Goal: Find contact information: Find contact information

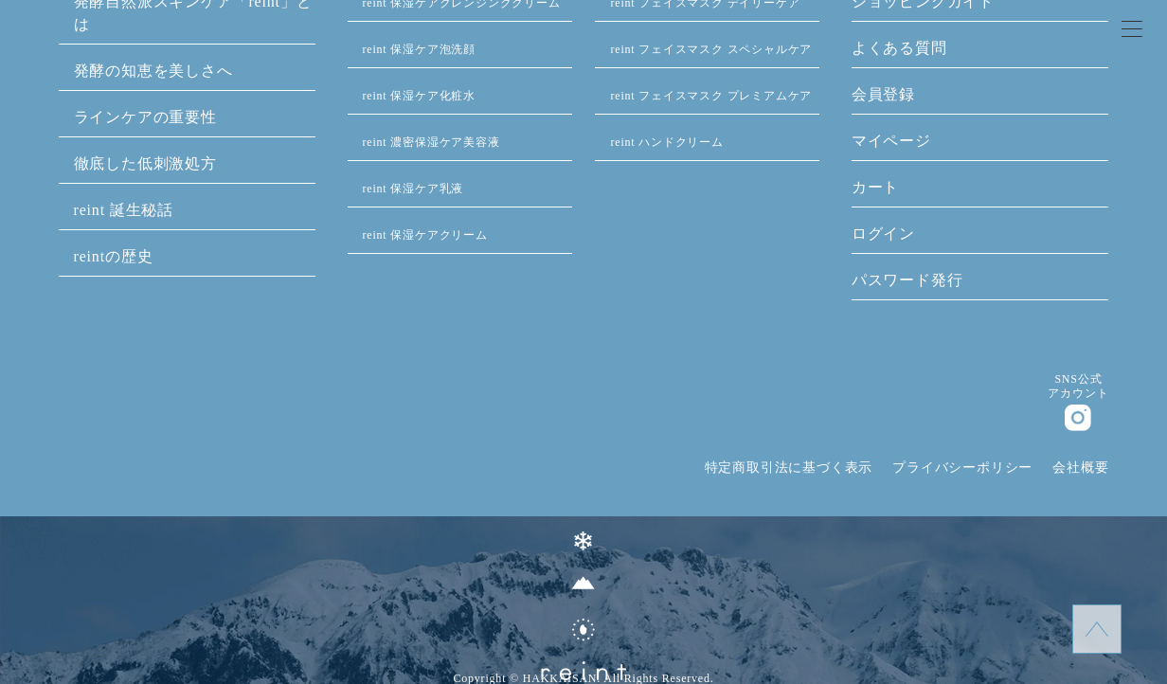
scroll to position [9177, 0]
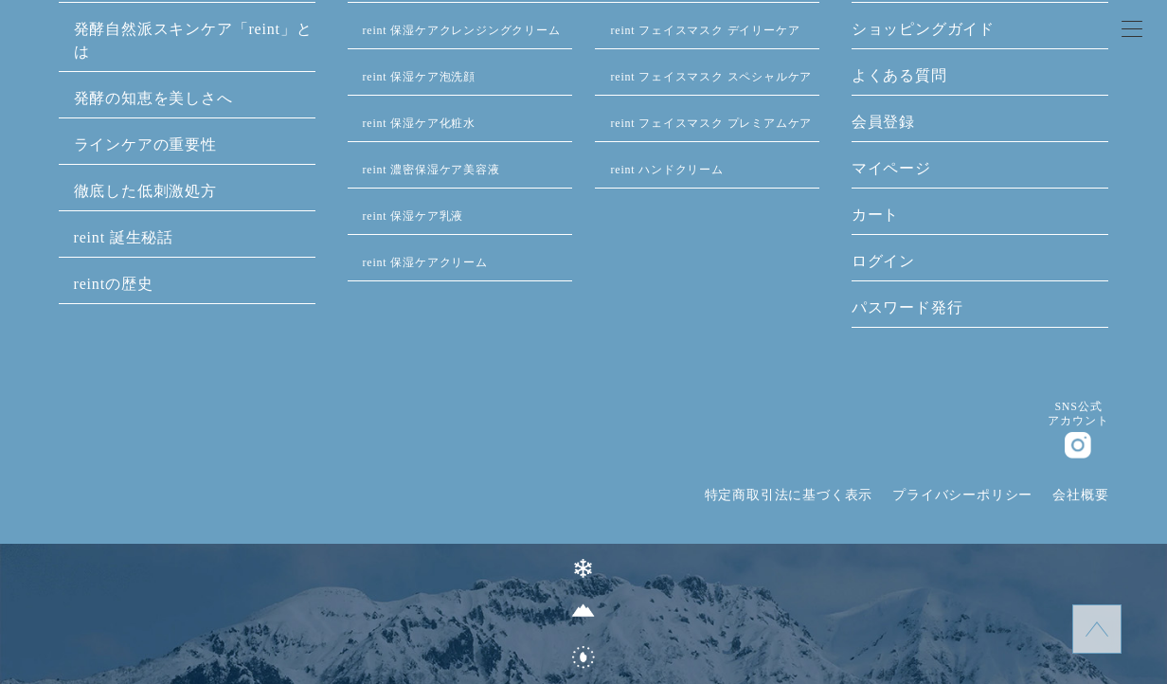
click at [796, 490] on link "特定商取引法に基づく表示" at bounding box center [789, 495] width 169 height 14
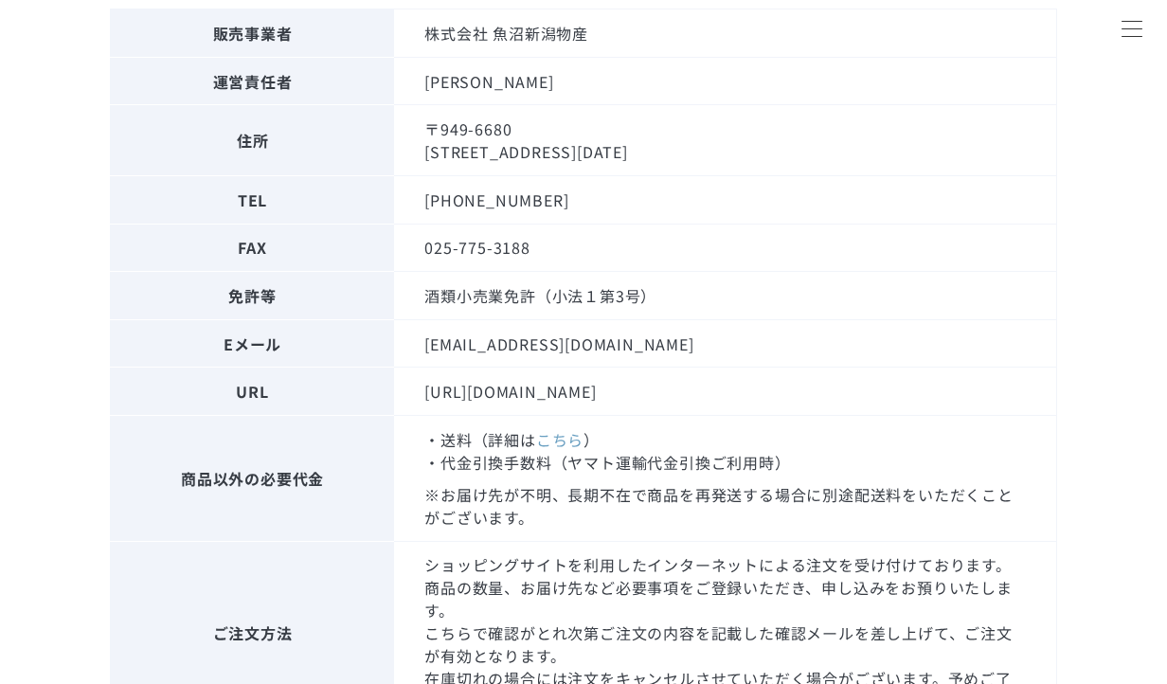
scroll to position [385, 0]
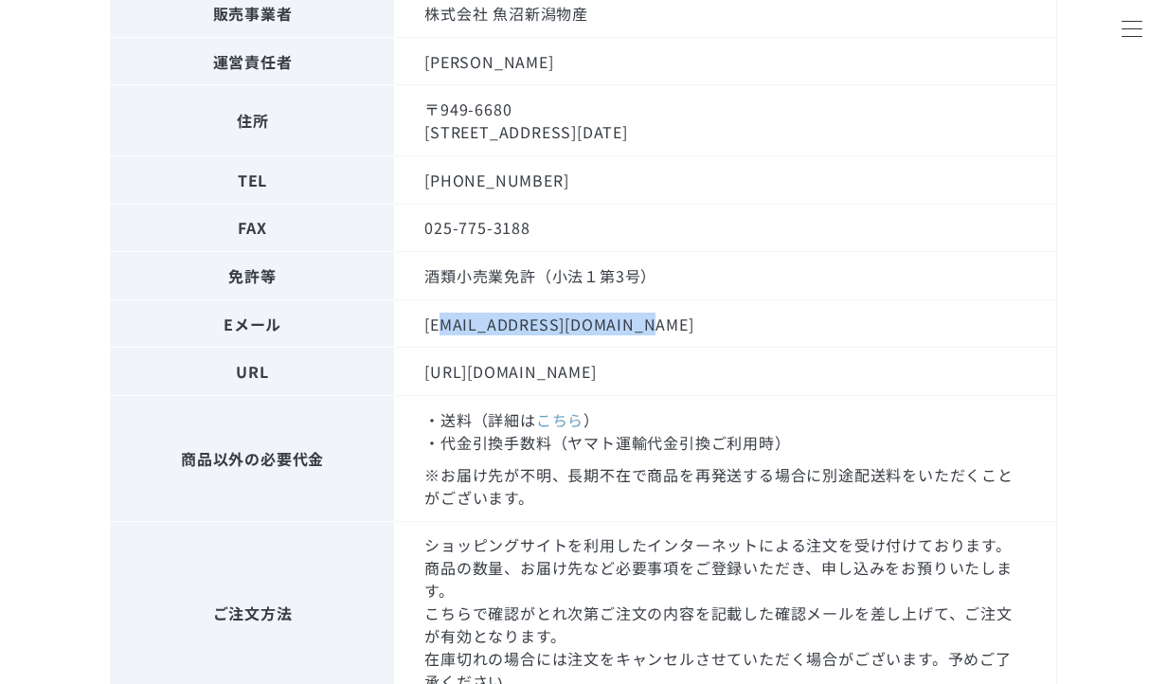
drag, startPoint x: 669, startPoint y: 324, endPoint x: 444, endPoint y: 333, distance: 224.6
click at [444, 333] on td "[EMAIL_ADDRESS][DOMAIN_NAME]" at bounding box center [725, 323] width 662 height 48
click at [614, 373] on td "[URL][DOMAIN_NAME]" at bounding box center [725, 372] width 662 height 48
copy td "[EMAIL_ADDRESS][DOMAIN_NAME]"
drag, startPoint x: 653, startPoint y: 331, endPoint x: 423, endPoint y: 311, distance: 230.0
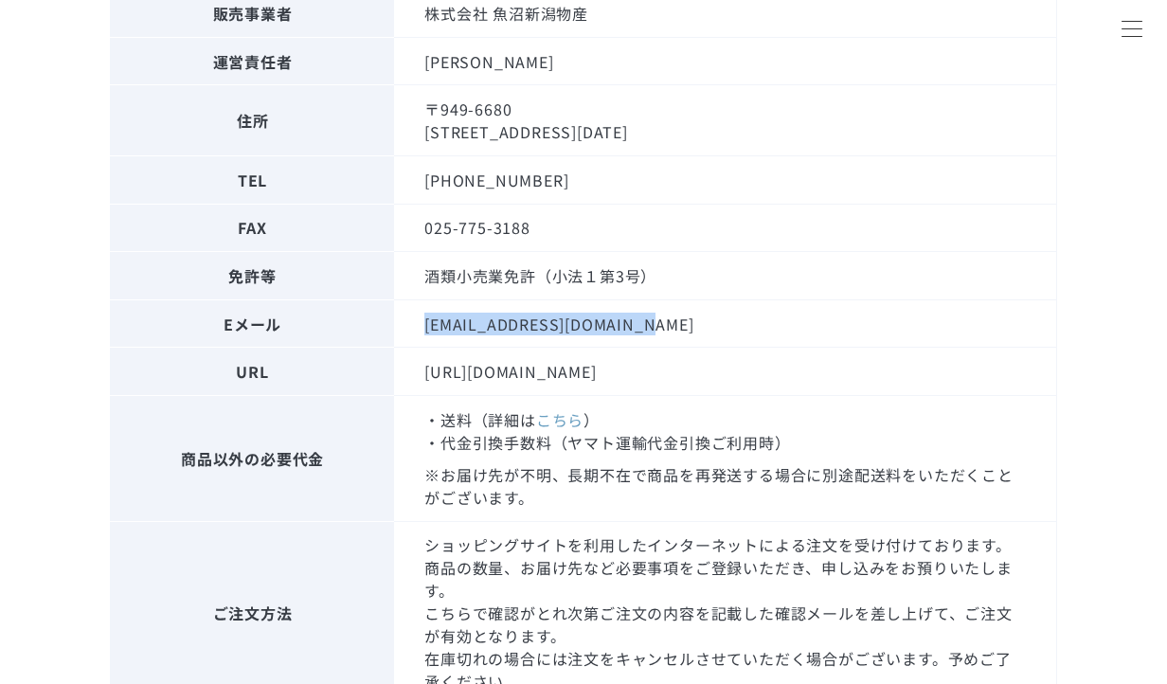
click at [423, 311] on td "[EMAIL_ADDRESS][DOMAIN_NAME]" at bounding box center [725, 323] width 662 height 48
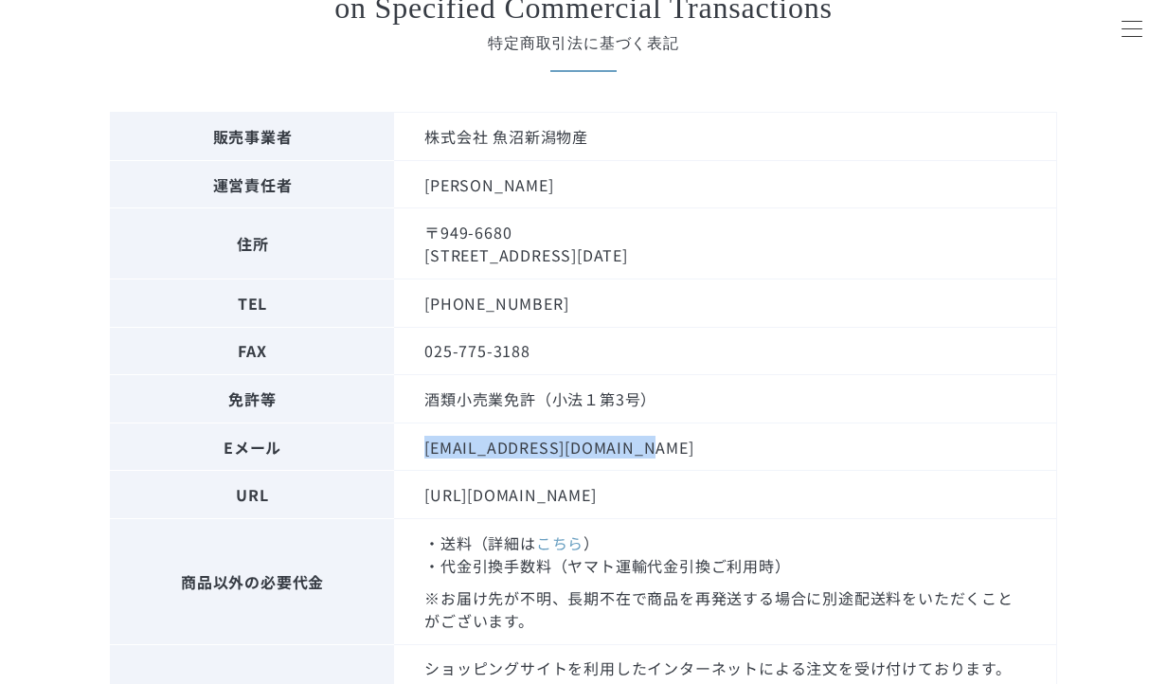
scroll to position [0, 0]
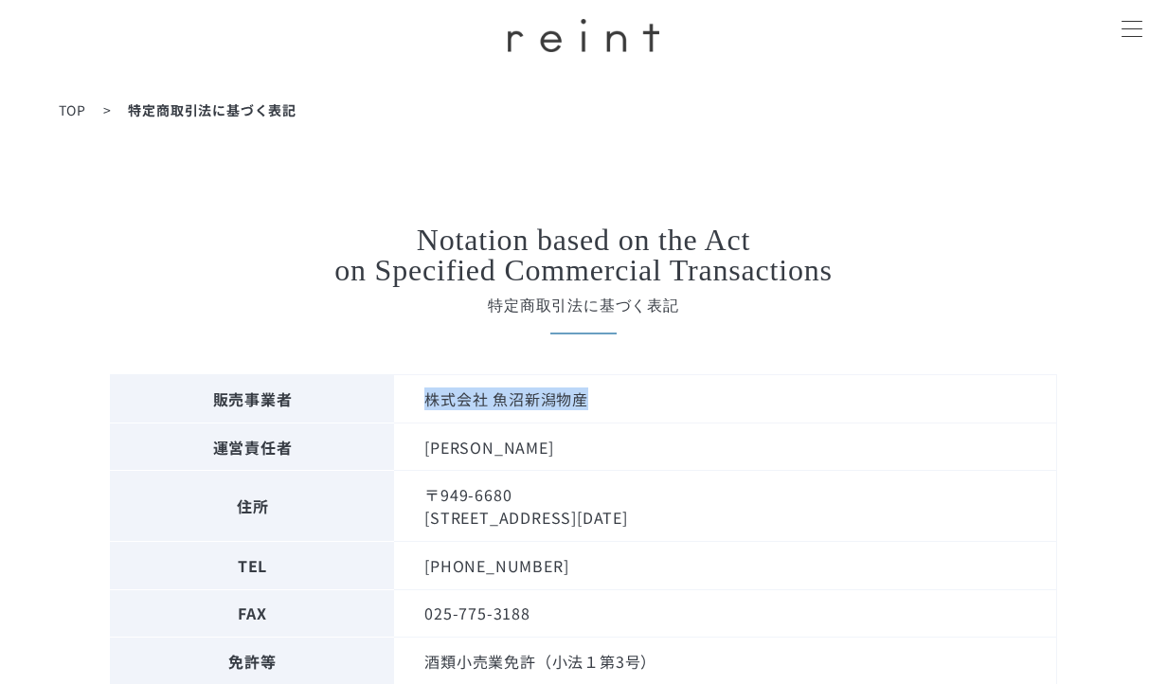
drag, startPoint x: 629, startPoint y: 403, endPoint x: 423, endPoint y: 407, distance: 205.5
click at [423, 407] on td "株式会社 魚沼新潟物産" at bounding box center [725, 399] width 662 height 48
copy td "株式会社 魚沼新潟物産"
